Goal: Transaction & Acquisition: Purchase product/service

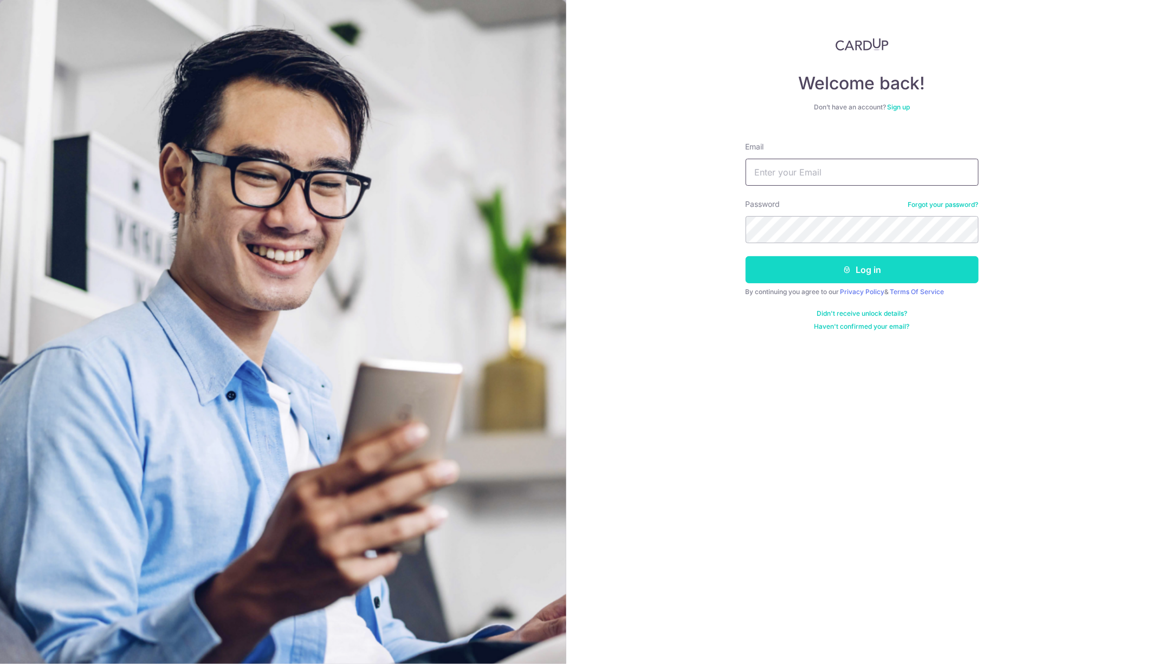
type input "jianhochong@gmail.com"
click at [870, 259] on button "Log in" at bounding box center [862, 269] width 233 height 27
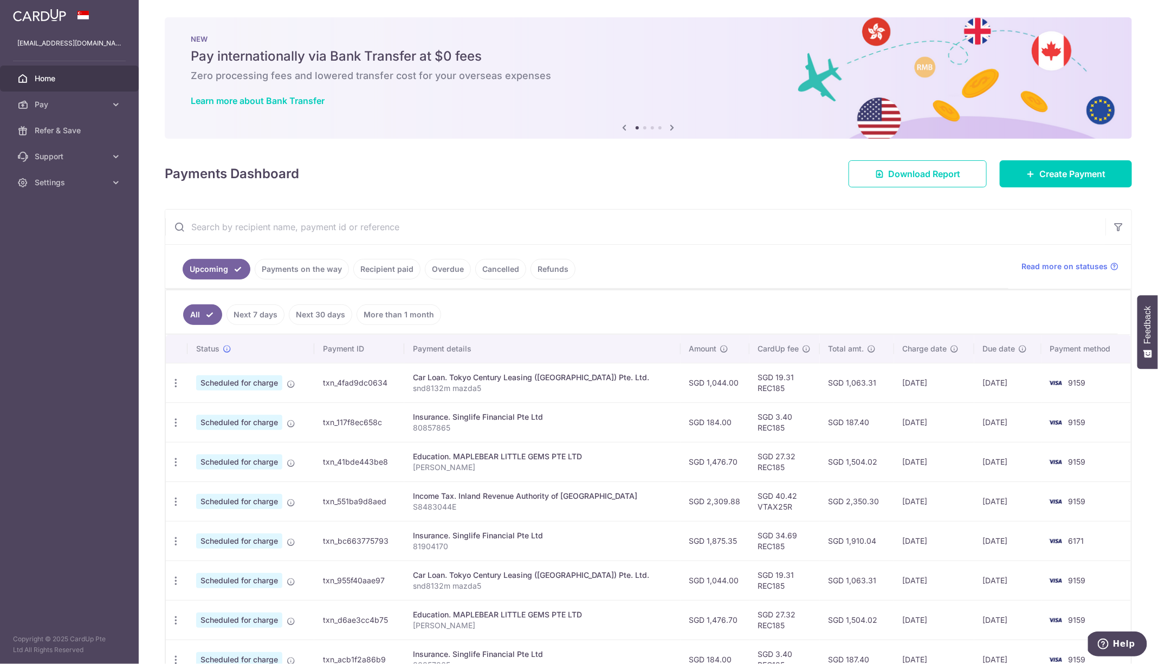
scroll to position [167, 0]
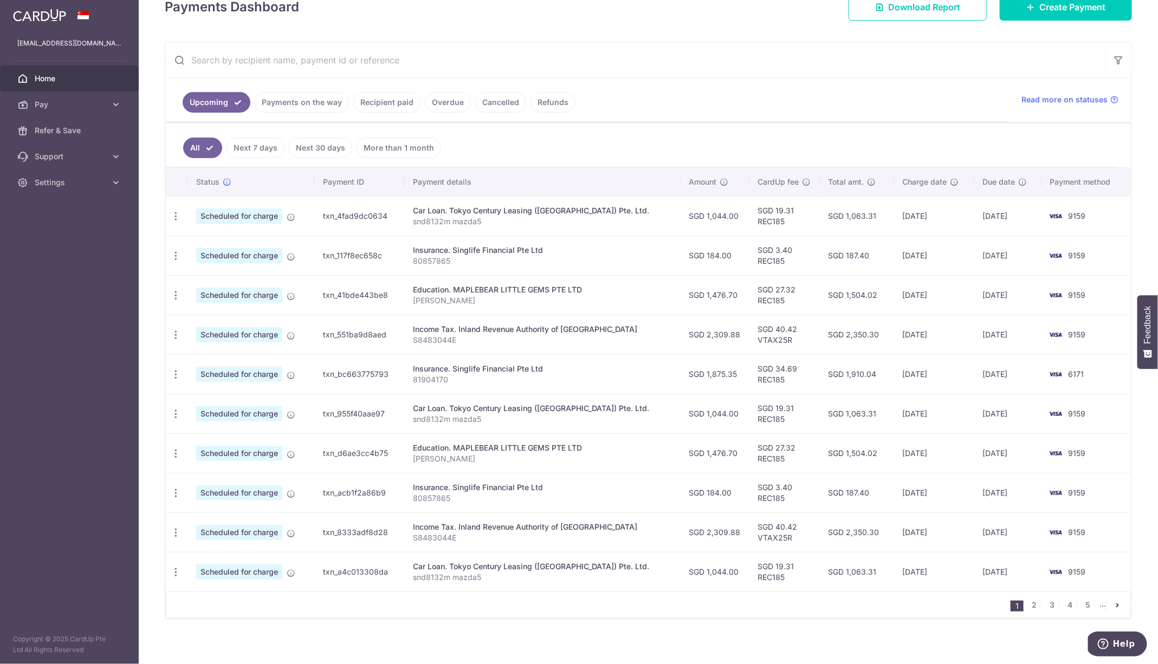
click at [757, 297] on td "SGD 27.32 REC185" at bounding box center [784, 295] width 70 height 40
copy td "REC185"
click at [1035, 599] on link "2" at bounding box center [1034, 605] width 13 height 13
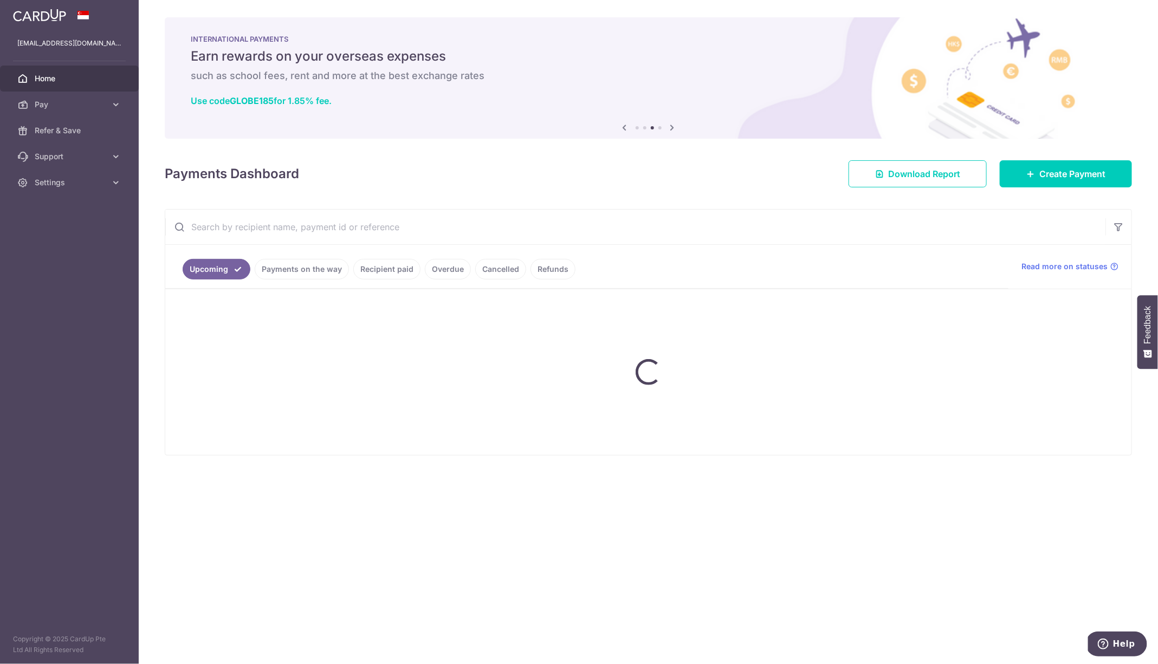
click at [298, 273] on link "Payments on the way" at bounding box center [302, 269] width 94 height 21
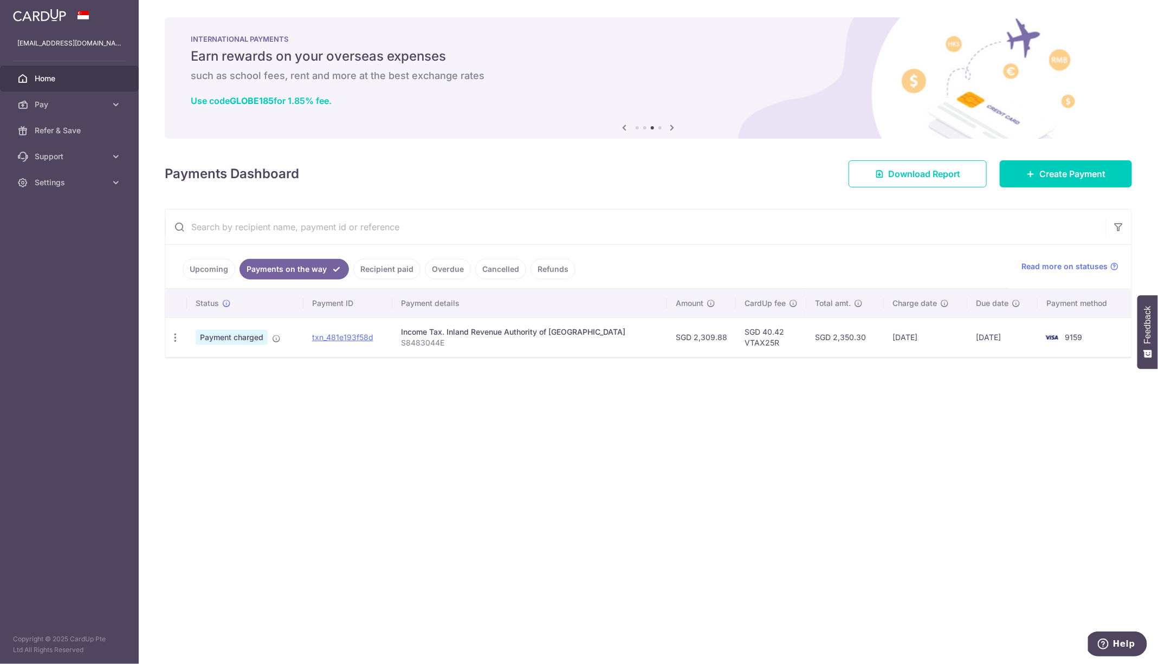
click at [214, 253] on ul "Upcoming Payments on the way Recipient paid Overdue Cancelled Refunds" at bounding box center [586, 267] width 843 height 44
click at [195, 262] on link "Upcoming" at bounding box center [209, 269] width 53 height 21
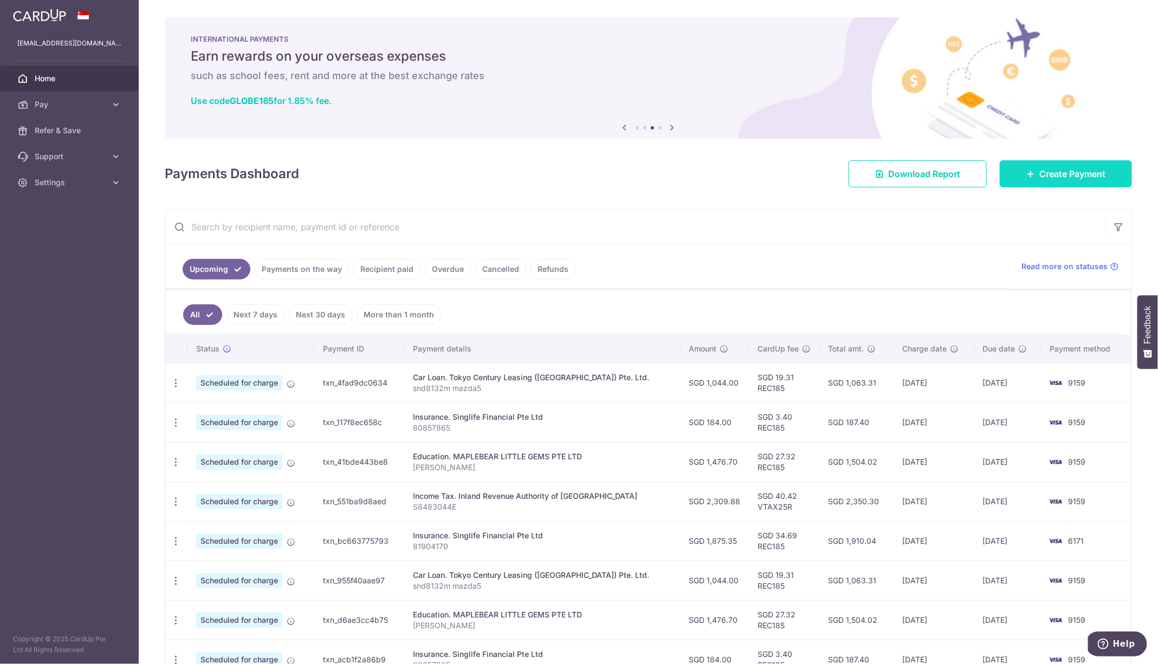
click at [1045, 182] on link "Create Payment" at bounding box center [1066, 173] width 132 height 27
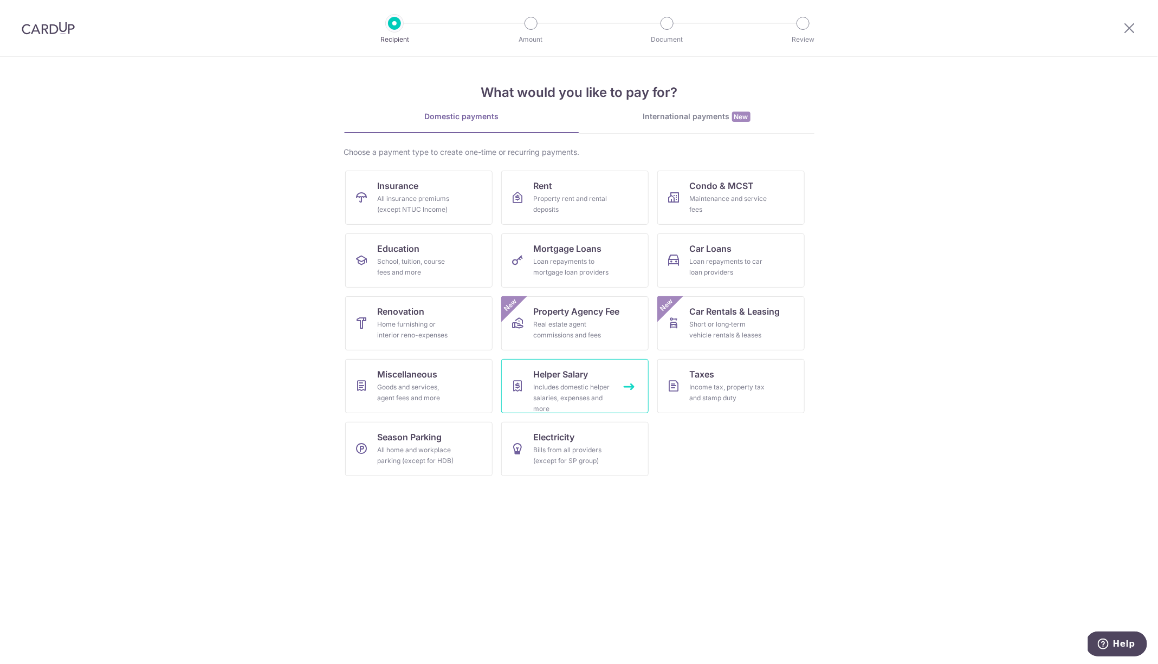
click at [579, 362] on link "Helper Salary Includes domestic helper salaries, expenses and more" at bounding box center [574, 386] width 147 height 54
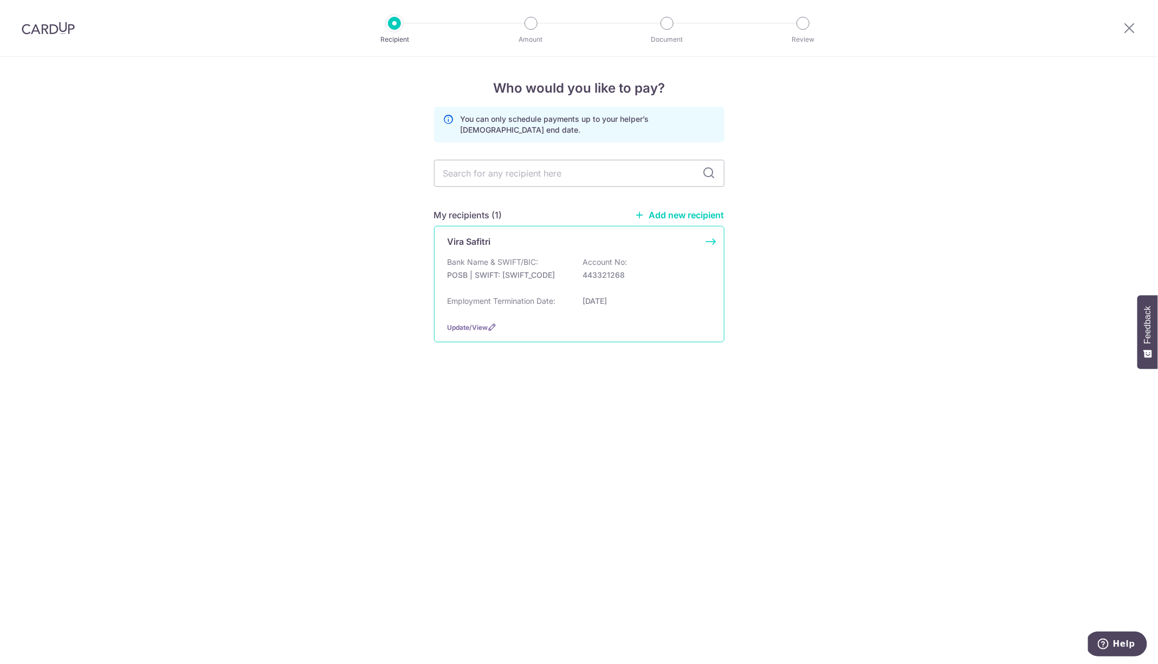
click at [512, 245] on div "Vira Safitri" at bounding box center [573, 241] width 250 height 13
